Goal: Transaction & Acquisition: Book appointment/travel/reservation

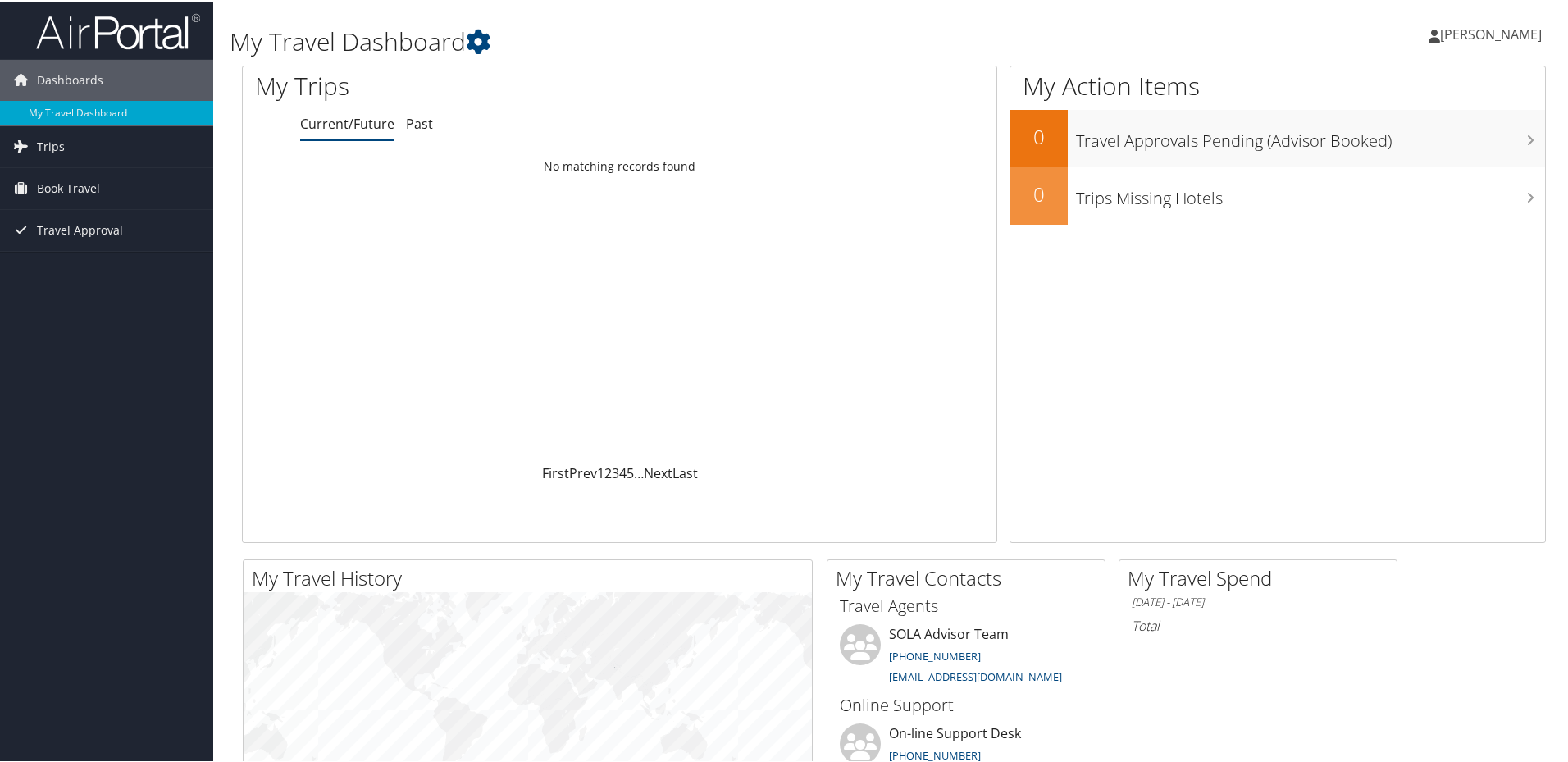
click at [51, 182] on span "Book Travel" at bounding box center [69, 187] width 63 height 41
click at [78, 236] on link "Book/Manage Online Trips" at bounding box center [106, 245] width 213 height 25
click at [34, 186] on link "Book Travel" at bounding box center [106, 187] width 213 height 41
click at [103, 256] on link "Book/Manage Online Trips" at bounding box center [106, 245] width 213 height 25
